Goal: Task Accomplishment & Management: Complete application form

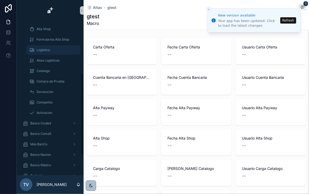
scroll to position [52, 0]
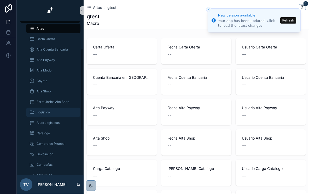
click at [52, 110] on div "Logistica" at bounding box center [53, 112] width 48 height 8
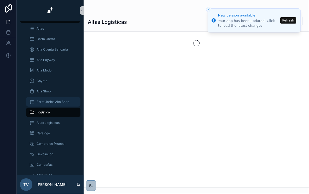
click at [52, 99] on div "Formularios Alta Shop" at bounding box center [53, 102] width 48 height 8
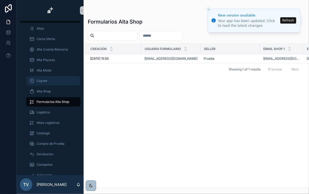
click at [45, 84] on div "Coyote" at bounding box center [53, 81] width 48 height 8
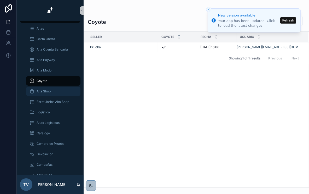
click at [43, 92] on span "Alta Shop" at bounding box center [44, 91] width 14 height 4
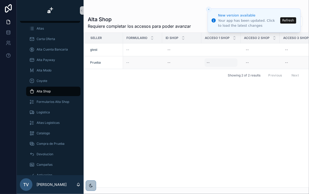
drag, startPoint x: 291, startPoint y: 18, endPoint x: 208, endPoint y: 63, distance: 94.2
click at [291, 18] on button "Refresh" at bounding box center [289, 20] width 16 height 6
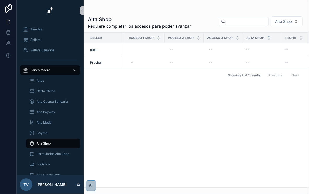
scroll to position [0, 74]
drag, startPoint x: 135, startPoint y: 36, endPoint x: 155, endPoint y: 38, distance: 20.5
click at [155, 38] on div "Acceso 1 Shop" at bounding box center [147, 38] width 39 height 10
drag, startPoint x: 168, startPoint y: 36, endPoint x: 177, endPoint y: 37, distance: 8.9
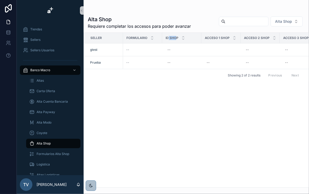
click at [177, 37] on span "ID Shop" at bounding box center [172, 38] width 13 height 4
click at [191, 95] on div "Seller Formulario ID Shop Acceso 1 Shop Acceso 2 Shop Acceso 3 Shop Alta Shop F…" at bounding box center [196, 110] width 225 height 155
click at [221, 48] on div "scrollable content" at bounding box center [221, 50] width 33 height 4
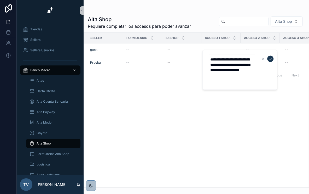
type textarea "**********"
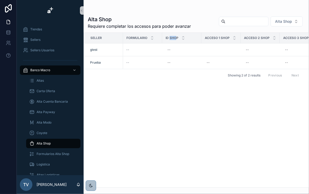
drag, startPoint x: 169, startPoint y: 38, endPoint x: 176, endPoint y: 38, distance: 6.3
click at [176, 38] on span "ID Shop" at bounding box center [172, 38] width 13 height 4
drag, startPoint x: 176, startPoint y: 38, endPoint x: 173, endPoint y: 38, distance: 3.2
click at [173, 38] on span "ID Shop" at bounding box center [172, 38] width 13 height 4
click at [215, 48] on div "scrollable content" at bounding box center [221, 50] width 33 height 4
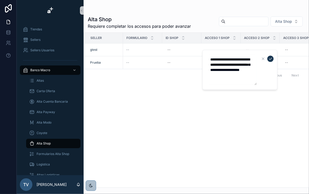
drag, startPoint x: 255, startPoint y: 75, endPoint x: 211, endPoint y: 58, distance: 47.2
click at [211, 58] on textarea "**********" at bounding box center [232, 70] width 50 height 30
paste textarea "**********"
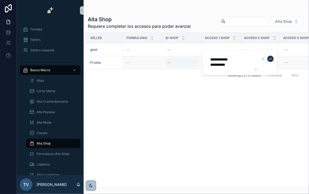
drag, startPoint x: 238, startPoint y: 67, endPoint x: 198, endPoint y: 59, distance: 41.2
click at [198, 59] on div "**********" at bounding box center [163, 97] width 293 height 194
paste textarea "****** **** ***** **** **"
drag, startPoint x: 223, startPoint y: 87, endPoint x: 204, endPoint y: 58, distance: 34.3
click at [204, 58] on div "**********" at bounding box center [239, 72] width 75 height 45
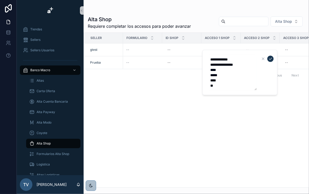
paste textarea "scrollable content"
drag, startPoint x: 224, startPoint y: 77, endPoint x: 225, endPoint y: 69, distance: 8.2
click at [223, 77] on textarea "****** **** ***** **** **" at bounding box center [232, 70] width 50 height 30
type textarea "****** **** ***** ******* **"
click at [272, 59] on icon "scrollable content" at bounding box center [271, 59] width 4 height 4
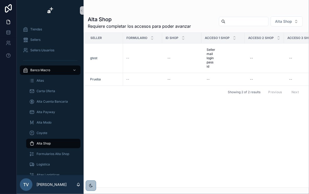
click at [172, 37] on span "ID Shop" at bounding box center [172, 38] width 13 height 4
click at [172, 39] on span "ID Shop" at bounding box center [172, 38] width 13 height 4
drag, startPoint x: 165, startPoint y: 37, endPoint x: 179, endPoint y: 37, distance: 13.6
click at [179, 37] on div "ID Shop" at bounding box center [182, 38] width 39 height 10
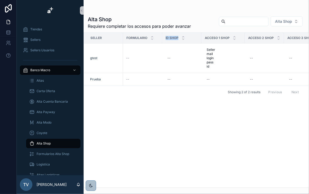
drag, startPoint x: 179, startPoint y: 37, endPoint x: 213, endPoint y: 40, distance: 34.4
click at [201, 38] on div "scrollable content" at bounding box center [202, 38] width 2 height 10
click at [216, 37] on span "Acceso 1 Shop" at bounding box center [217, 38] width 25 height 4
click at [259, 37] on span "Acceso 2 Shop" at bounding box center [261, 38] width 26 height 4
click at [294, 37] on span "Acceso 3 Shop" at bounding box center [301, 38] width 26 height 4
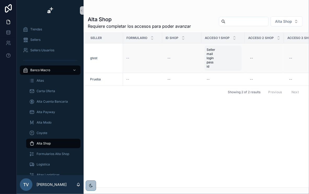
click at [219, 59] on span "Seller mail login pass id" at bounding box center [223, 58] width 33 height 21
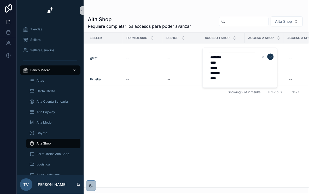
type textarea "******** **** ***** ******* **"
click at [236, 118] on div "Seller Formulario ID Shop Acceso 1 Shop Acceso 2 Shop Acceso 3 Shop Alta Shop F…" at bounding box center [196, 110] width 225 height 155
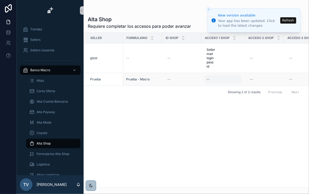
click at [219, 75] on div "--" at bounding box center [223, 79] width 37 height 8
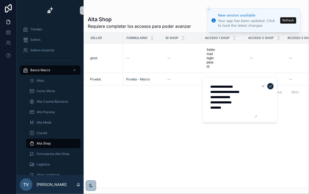
type textarea "**********"
click at [272, 86] on icon "scrollable content" at bounding box center [271, 86] width 4 height 4
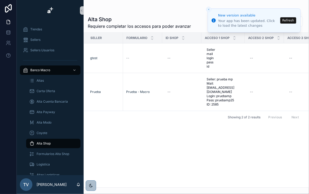
click at [217, 120] on div "Seller Formulario ID Shop Acceso 1 Shop Acceso 2 Shop Acceso 3 Shop Alta Shop F…" at bounding box center [196, 110] width 225 height 155
click at [254, 90] on div "--" at bounding box center [264, 92] width 33 height 8
type textarea "***"
drag, startPoint x: 274, startPoint y: 118, endPoint x: 276, endPoint y: 113, distance: 5.7
click at [275, 116] on div "Previous Next" at bounding box center [284, 117] width 38 height 8
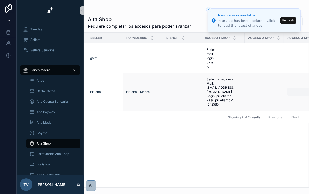
click at [296, 89] on div "--" at bounding box center [303, 92] width 33 height 8
type textarea "*****"
click at [287, 95] on icon "scrollable content" at bounding box center [286, 96] width 4 height 4
click at [272, 88] on div "asd asd" at bounding box center [264, 92] width 33 height 8
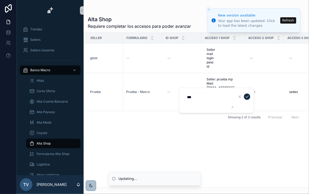
click at [249, 95] on button "scrollable content" at bounding box center [247, 96] width 6 height 6
click at [260, 130] on div "Seller Formulario ID Shop Acceso 1 Shop Acceso 2 Shop Acceso 3 Shop Alta Shop F…" at bounding box center [196, 110] width 225 height 155
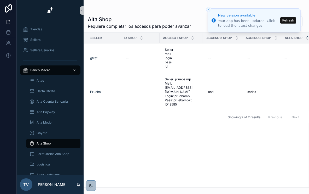
scroll to position [0, 132]
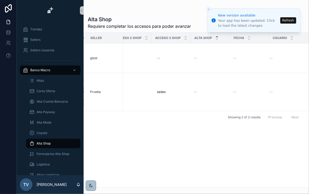
click at [290, 21] on button "Refresh" at bounding box center [289, 20] width 16 height 6
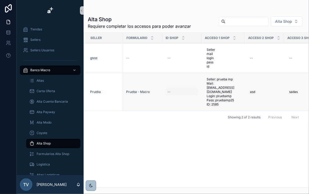
click at [177, 88] on div "--" at bounding box center [182, 92] width 33 height 8
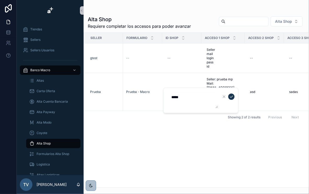
type textarea "*****"
drag, startPoint x: 196, startPoint y: 133, endPoint x: 196, endPoint y: 129, distance: 3.7
click at [196, 132] on div "Seller Formulario ID Shop Acceso 1 Shop Acceso 2 Shop Acceso 3 Shop Alta Shop F…" at bounding box center [196, 110] width 225 height 155
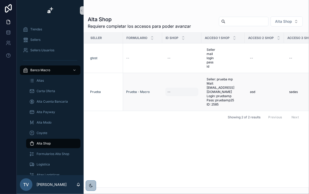
click at [180, 92] on div "--" at bounding box center [182, 92] width 33 height 8
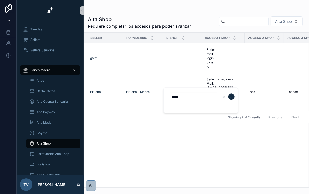
click at [232, 97] on icon "scrollable content" at bounding box center [231, 97] width 3 height 2
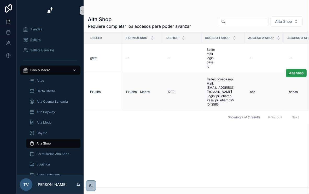
click at [294, 75] on span "Alta Shop" at bounding box center [296, 73] width 14 height 4
click at [49, 39] on div "Sellers" at bounding box center [50, 40] width 54 height 8
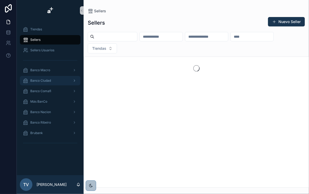
click at [43, 81] on span "Banco Ciudad" at bounding box center [40, 80] width 21 height 4
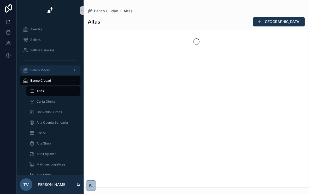
click at [47, 67] on div "Banco Macro" at bounding box center [50, 70] width 54 height 8
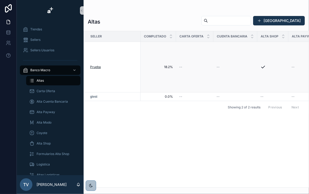
click at [96, 66] on span "Prueba" at bounding box center [95, 67] width 11 height 4
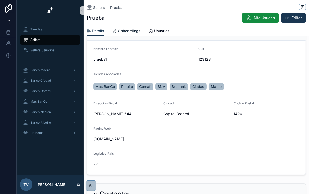
scroll to position [21, 0]
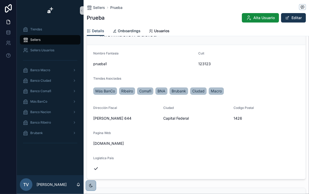
drag, startPoint x: 132, startPoint y: 29, endPoint x: 136, endPoint y: 30, distance: 4.3
click at [132, 29] on span "Onboardings" at bounding box center [129, 30] width 23 height 5
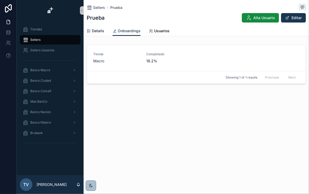
click at [92, 28] on link "Details" at bounding box center [96, 31] width 18 height 10
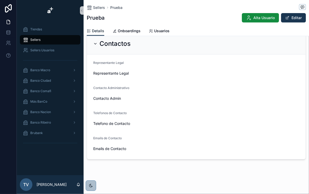
scroll to position [176, 0]
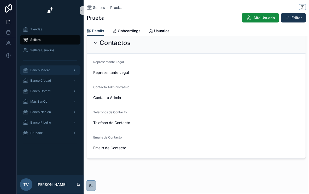
click at [58, 68] on div "Banco Macro" at bounding box center [50, 70] width 54 height 8
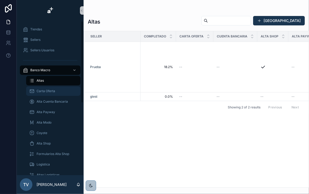
click at [53, 91] on span "Carta Oferta" at bounding box center [46, 91] width 19 height 4
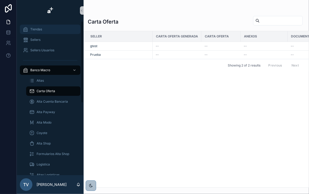
drag, startPoint x: 27, startPoint y: 13, endPoint x: 31, endPoint y: 29, distance: 16.7
click at [27, 13] on link "scrollable content" at bounding box center [50, 10] width 61 height 8
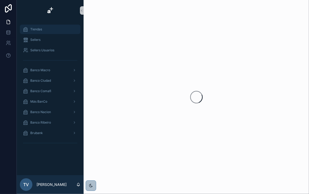
click at [39, 28] on span "Tiendas" at bounding box center [36, 29] width 12 height 4
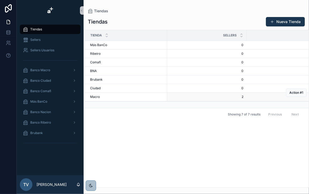
click at [100, 95] on div "Macro Macro" at bounding box center [127, 97] width 74 height 4
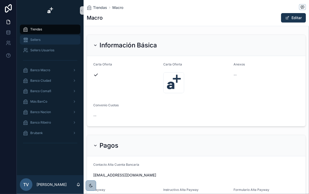
click at [46, 39] on div "Sellers" at bounding box center [50, 40] width 54 height 8
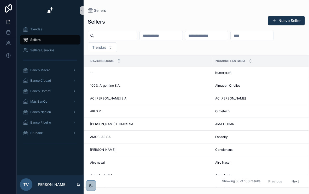
click at [231, 39] on input "scrollable content" at bounding box center [252, 35] width 43 height 7
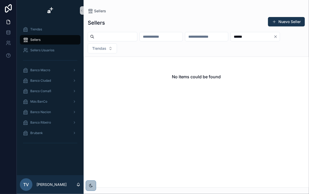
click at [231, 40] on input "******" at bounding box center [252, 36] width 43 height 7
drag, startPoint x: 104, startPoint y: 51, endPoint x: 107, endPoint y: 50, distance: 3.8
click at [231, 40] on input "****" at bounding box center [252, 36] width 43 height 7
click at [231, 40] on input "***" at bounding box center [252, 36] width 43 height 7
type input "*"
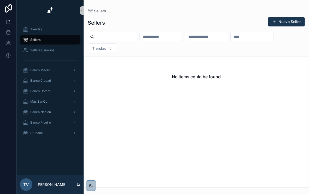
click at [259, 51] on div "Tiendas" at bounding box center [197, 42] width 226 height 21
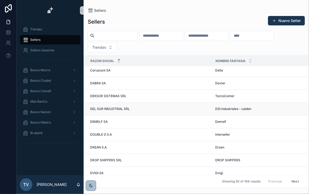
scroll to position [482, 0]
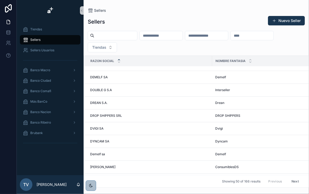
click at [231, 39] on input "scrollable content" at bounding box center [252, 35] width 43 height 7
type input "*"
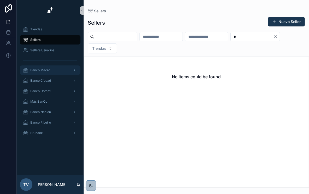
click at [51, 70] on div "Banco Macro" at bounding box center [50, 70] width 54 height 8
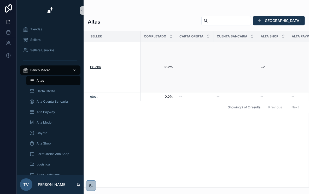
click at [98, 67] on span "Prueba" at bounding box center [95, 67] width 11 height 4
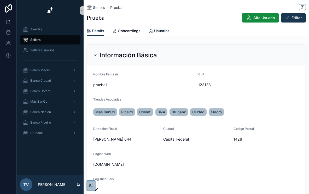
click at [163, 29] on span "Usuarios" at bounding box center [161, 30] width 15 height 5
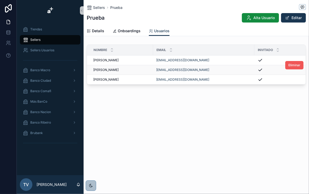
click at [292, 67] on span "Eliminar" at bounding box center [295, 65] width 12 height 4
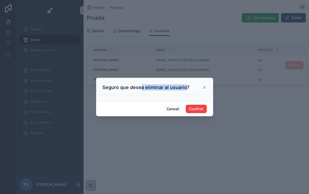
drag, startPoint x: 141, startPoint y: 87, endPoint x: 185, endPoint y: 86, distance: 44.2
click at [185, 86] on h3 "Seguro que desea eliminar al usuario?" at bounding box center [146, 87] width 87 height 6
drag, startPoint x: 185, startPoint y: 86, endPoint x: 152, endPoint y: 89, distance: 33.9
click at [157, 88] on h3 "Seguro que desea eliminar al usuario?" at bounding box center [146, 87] width 87 height 6
drag, startPoint x: 103, startPoint y: 87, endPoint x: 185, endPoint y: 89, distance: 82.4
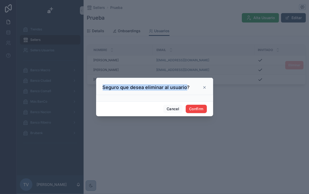
click at [185, 89] on h3 "Seguro que desea eliminar al usuario?" at bounding box center [146, 87] width 87 height 6
drag, startPoint x: 185, startPoint y: 89, endPoint x: 204, endPoint y: 87, distance: 19.2
click at [204, 87] on icon at bounding box center [205, 87] width 2 height 2
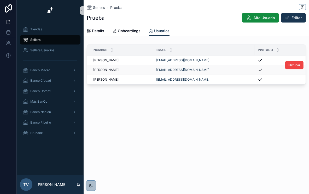
click at [133, 5] on div "Sellers Prueba" at bounding box center [196, 7] width 219 height 7
click at [261, 19] on span "Alta Usuario" at bounding box center [264, 17] width 21 height 5
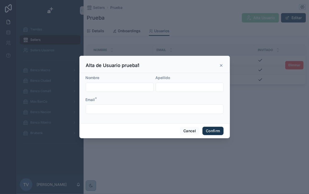
drag, startPoint x: 213, startPoint y: 42, endPoint x: 156, endPoint y: 42, distance: 56.5
click at [207, 42] on div at bounding box center [154, 97] width 309 height 194
drag, startPoint x: 193, startPoint y: 131, endPoint x: 61, endPoint y: 46, distance: 156.8
click at [192, 130] on button "Cancel" at bounding box center [189, 131] width 19 height 8
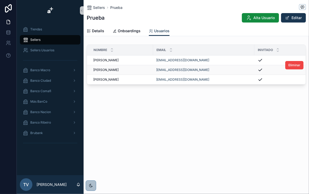
click at [48, 37] on div "Sellers" at bounding box center [50, 40] width 54 height 8
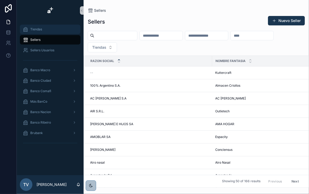
click at [51, 31] on div "Tiendas" at bounding box center [50, 29] width 54 height 8
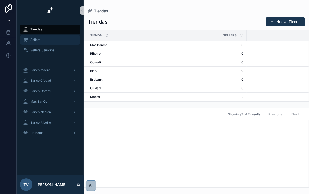
click at [52, 37] on div "Sellers" at bounding box center [50, 40] width 54 height 8
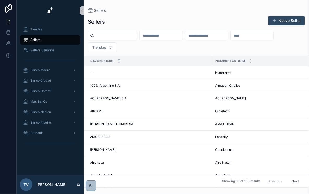
click at [285, 18] on button "Nuevo Seller" at bounding box center [286, 20] width 37 height 9
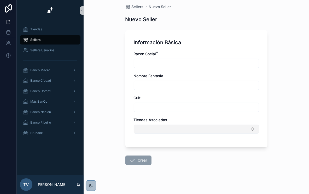
scroll to position [8, 0]
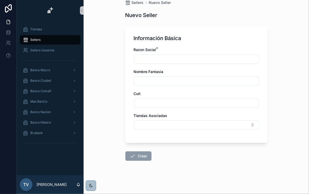
click at [174, 115] on div "Tiendas Asociadas" at bounding box center [197, 115] width 126 height 5
click at [173, 115] on div "Tiendas Asociadas" at bounding box center [197, 115] width 126 height 5
click at [151, 164] on form "Información Básica Razon Social * Nombre Fantasia Cuit Tiendas Asociadas Crear" at bounding box center [197, 108] width 142 height 171
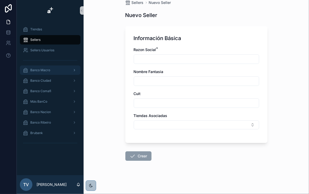
click at [54, 75] on div "Tiendas Sellers Sellers Usuarios Banco Macro Banco Ciudad Banco Comafi Más BanC…" at bounding box center [50, 85] width 67 height 123
click at [55, 71] on div "Banco Macro" at bounding box center [50, 70] width 54 height 8
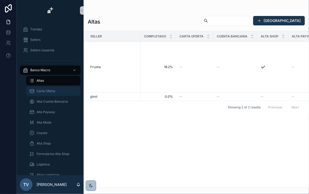
click at [51, 93] on div "Carta Oferta" at bounding box center [53, 91] width 48 height 8
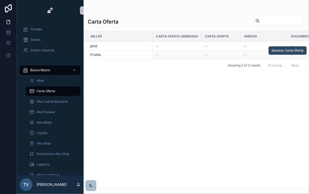
click at [279, 52] on span "Generar Carta Oferta" at bounding box center [288, 50] width 32 height 4
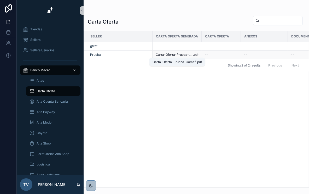
click at [187, 53] on span "Carta-Oferta-Prueba-Comafi" at bounding box center [174, 55] width 37 height 4
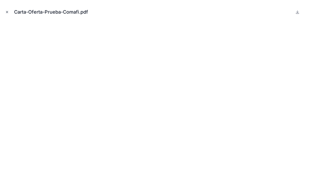
click at [7, 14] on icon "Close modal" at bounding box center [7, 12] width 4 height 4
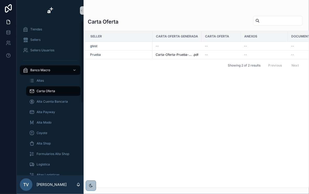
click at [235, 71] on div "Seller Carta Oferta Generada Carta Oferta Anexos Documentacion Impositiva Carta…" at bounding box center [196, 109] width 225 height 156
click at [190, 53] on span "Carta-Oferta-Prueba-Comafi" at bounding box center [174, 55] width 37 height 4
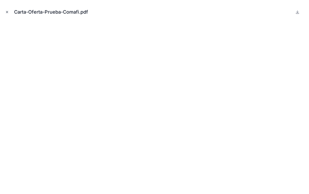
click at [8, 12] on icon "Close modal" at bounding box center [7, 12] width 4 height 4
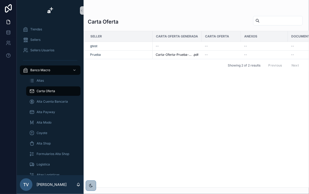
click at [194, 69] on div "Showing 2 of 2 results Previous Next" at bounding box center [196, 65] width 225 height 13
click at [177, 82] on div "Seller Carta Oferta Generada Carta Oferta Anexos Documentacion Impositiva Carta…" at bounding box center [196, 109] width 225 height 156
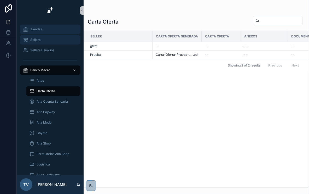
drag, startPoint x: 45, startPoint y: 41, endPoint x: 44, endPoint y: 33, distance: 7.2
click at [45, 41] on div "Sellers" at bounding box center [50, 40] width 54 height 8
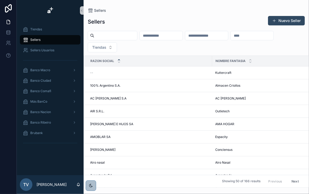
click at [280, 22] on button "Nuevo Seller" at bounding box center [286, 20] width 37 height 9
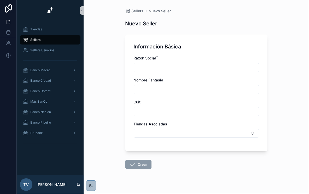
click at [167, 65] on input "scrollable content" at bounding box center [196, 67] width 125 height 7
type input "**********"
drag, startPoint x: 214, startPoint y: 90, endPoint x: 183, endPoint y: 80, distance: 32.4
click at [214, 90] on input "scrollable content" at bounding box center [196, 89] width 125 height 7
drag, startPoint x: 220, startPoint y: 51, endPoint x: 207, endPoint y: 59, distance: 16.1
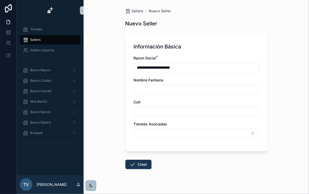
click at [220, 51] on div "**********" at bounding box center [197, 93] width 142 height 117
click at [59, 69] on div "Banco Macro" at bounding box center [50, 70] width 54 height 8
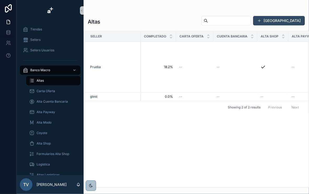
click at [289, 17] on button "Dar de Alta" at bounding box center [279, 20] width 52 height 9
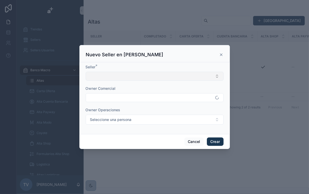
click at [149, 76] on button "Select Button" at bounding box center [155, 76] width 138 height 9
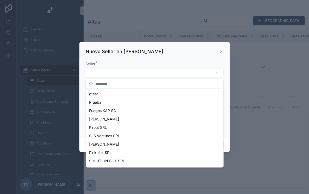
click at [222, 52] on icon "scrollable content" at bounding box center [221, 51] width 2 height 2
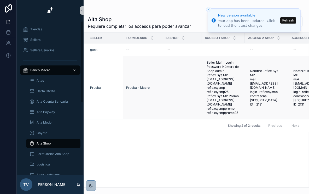
scroll to position [0, 102]
